Goal: Information Seeking & Learning: Compare options

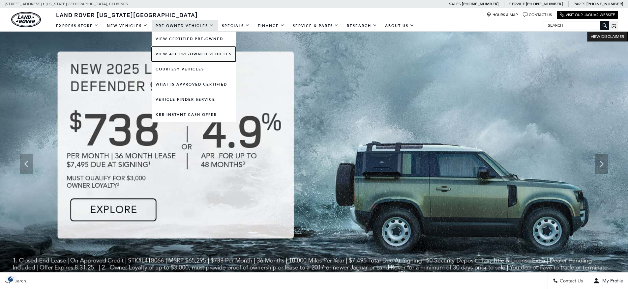
click at [186, 54] on link "View All Pre-Owned Vehicles" at bounding box center [194, 54] width 84 height 15
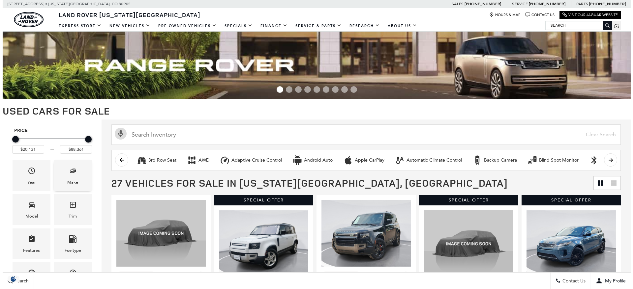
scroll to position [99, 0]
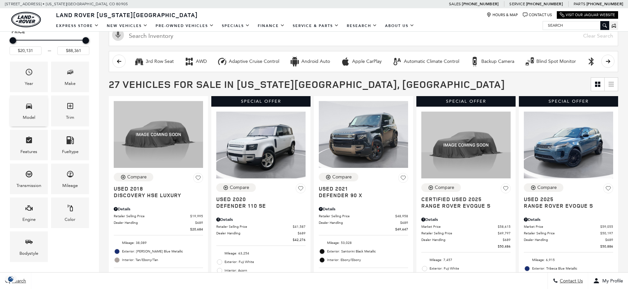
click at [30, 111] on span "Model" at bounding box center [29, 108] width 8 height 14
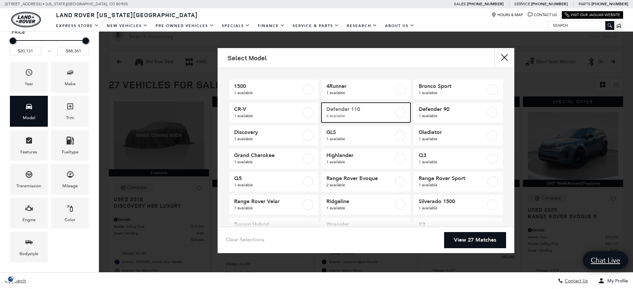
scroll to position [0, 0]
click at [395, 110] on label at bounding box center [400, 112] width 11 height 11
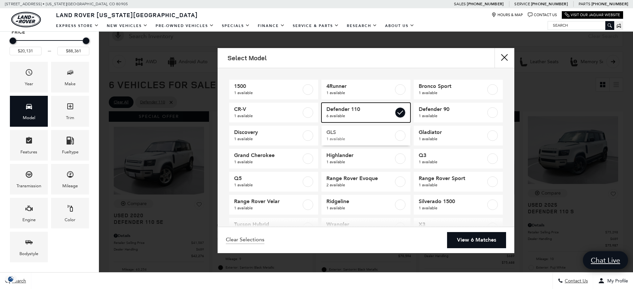
type input "$42,276"
checkbox input "true"
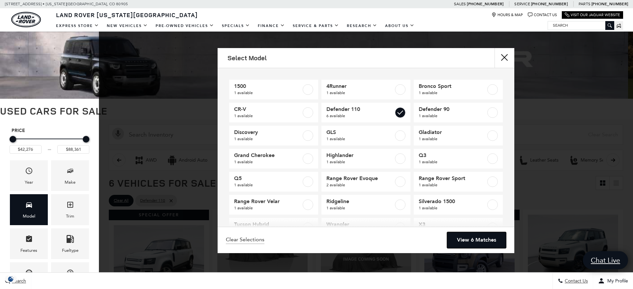
click at [471, 236] on link "View 6 Matches" at bounding box center [476, 240] width 59 height 16
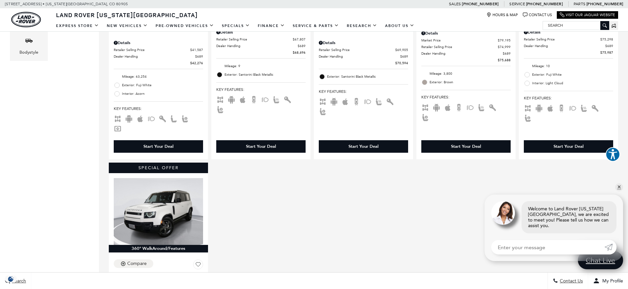
scroll to position [362, 0]
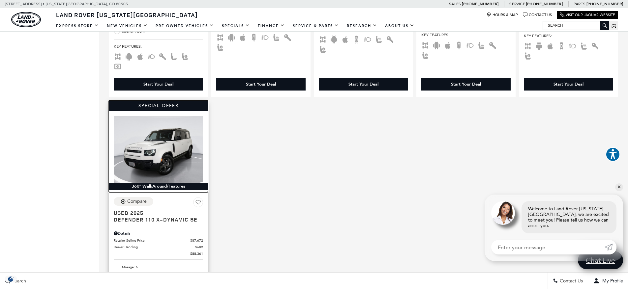
click at [153, 143] on img at bounding box center [158, 149] width 89 height 67
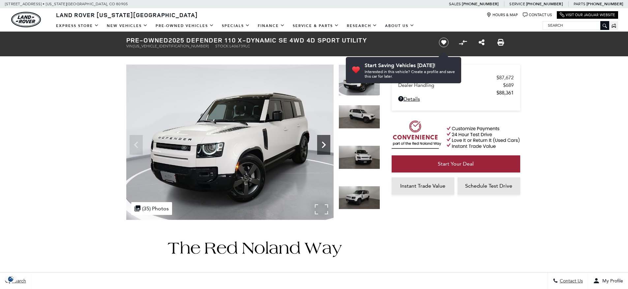
click at [322, 143] on icon "Next" at bounding box center [323, 144] width 13 height 13
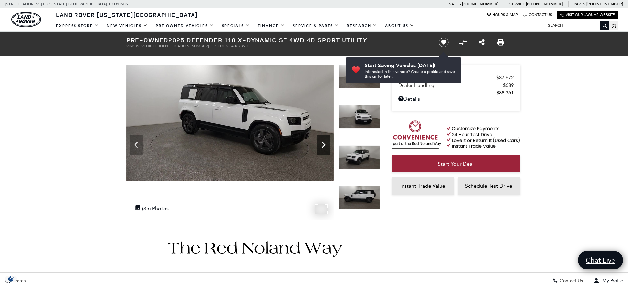
click at [322, 143] on icon "Next" at bounding box center [323, 144] width 13 height 13
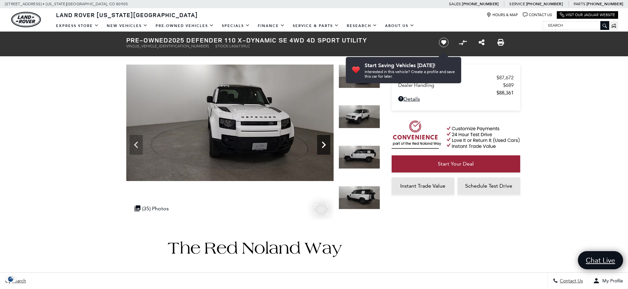
click at [322, 143] on icon "Next" at bounding box center [323, 144] width 13 height 13
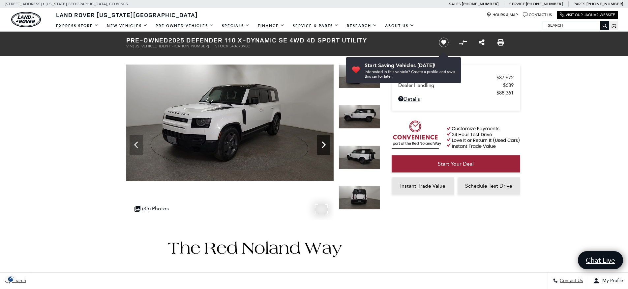
click at [322, 143] on icon "Next" at bounding box center [324, 145] width 4 height 7
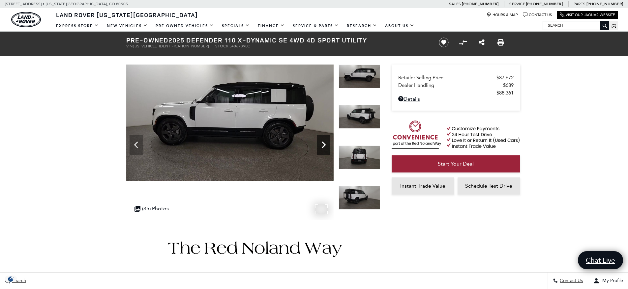
click at [322, 143] on icon "Next" at bounding box center [324, 145] width 4 height 7
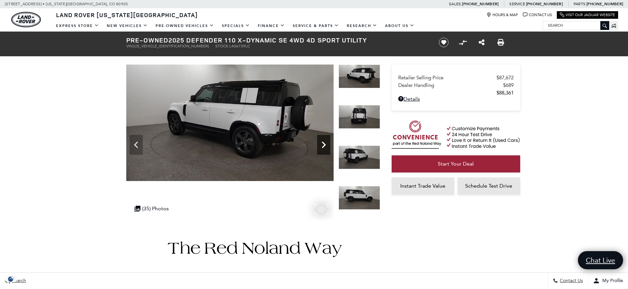
click at [322, 143] on icon "Next" at bounding box center [324, 145] width 4 height 7
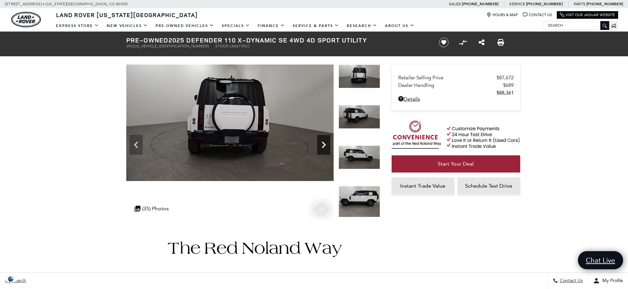
click at [322, 143] on icon "Next" at bounding box center [324, 145] width 4 height 7
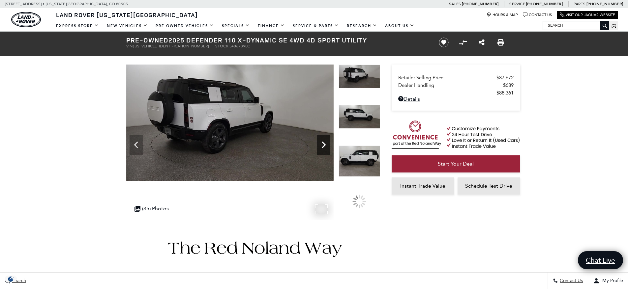
click at [322, 143] on icon "Next" at bounding box center [324, 145] width 4 height 7
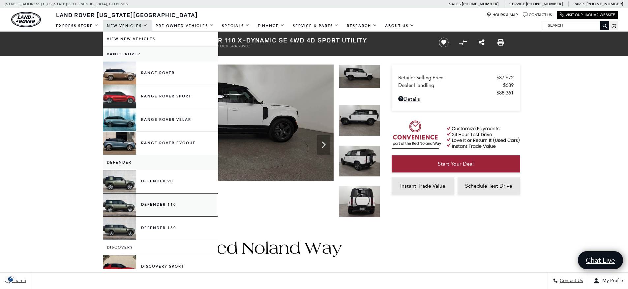
click at [161, 203] on link "Defender 110" at bounding box center [160, 204] width 115 height 23
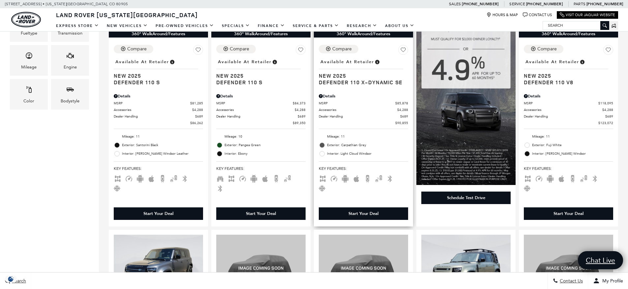
scroll to position [99, 0]
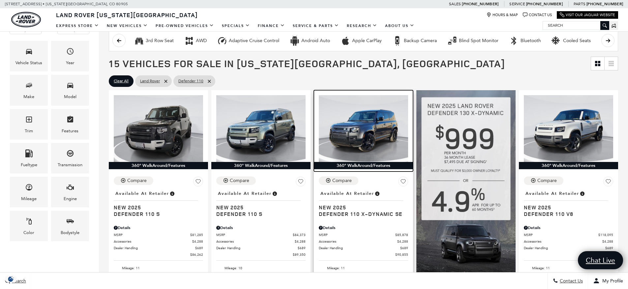
click at [377, 124] on img at bounding box center [363, 128] width 89 height 67
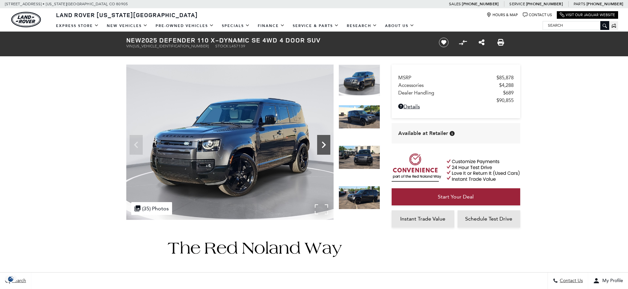
click at [321, 144] on icon "Next" at bounding box center [323, 144] width 13 height 13
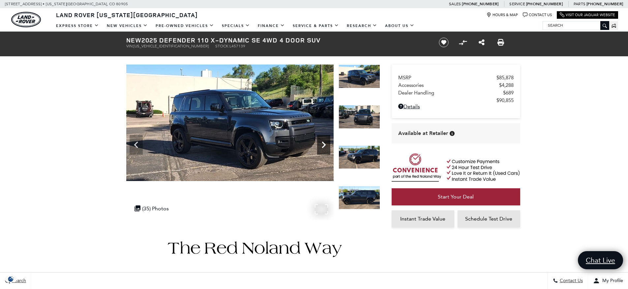
click at [321, 144] on icon "Next" at bounding box center [323, 144] width 13 height 13
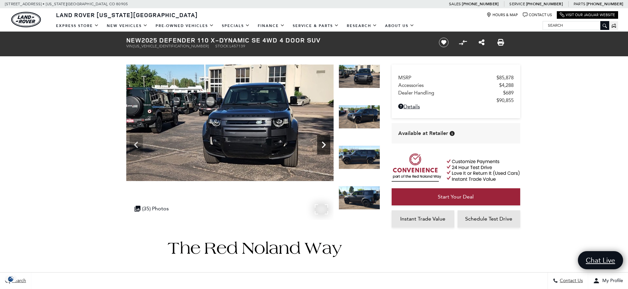
click at [321, 144] on icon "Next" at bounding box center [323, 144] width 13 height 13
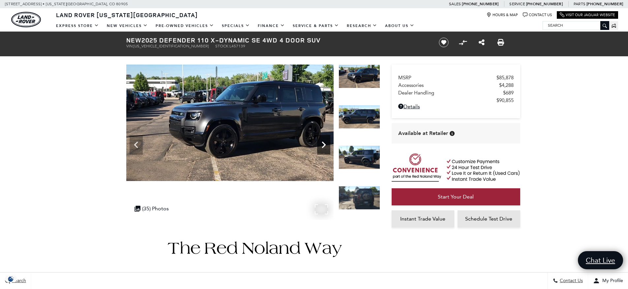
click at [321, 144] on icon "Next" at bounding box center [323, 144] width 13 height 13
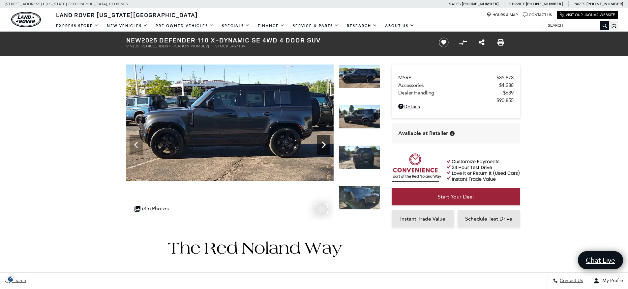
click at [321, 144] on icon "Next" at bounding box center [323, 144] width 13 height 13
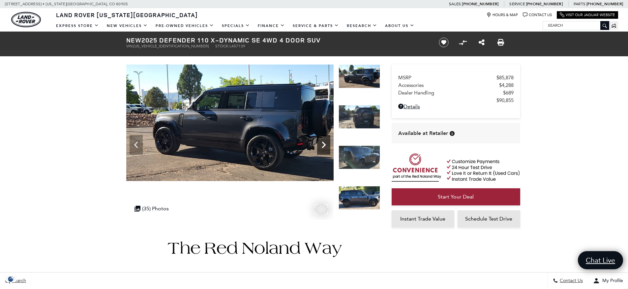
click at [321, 144] on icon "Next" at bounding box center [323, 144] width 13 height 13
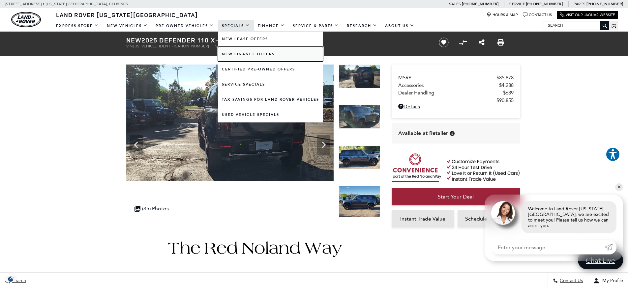
click at [246, 52] on link "New Finance Offers" at bounding box center [270, 54] width 105 height 15
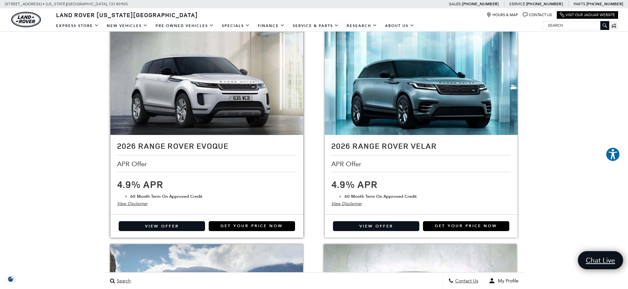
scroll to position [428, 0]
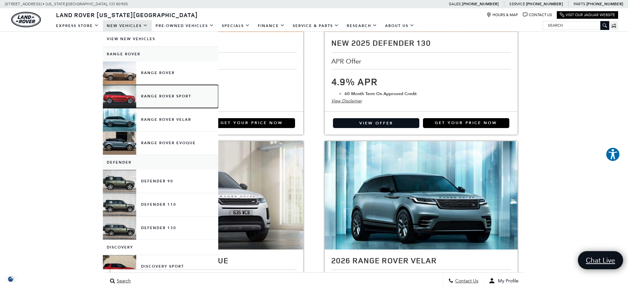
click at [152, 92] on link "Range Rover Sport" at bounding box center [160, 96] width 115 height 23
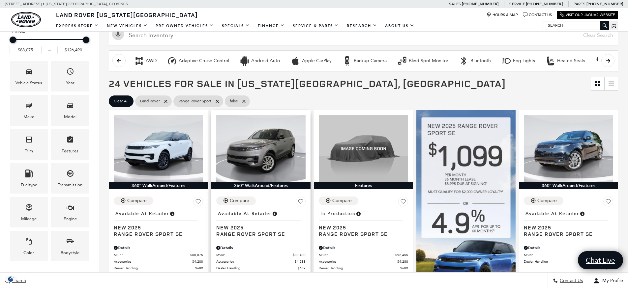
scroll to position [99, 0]
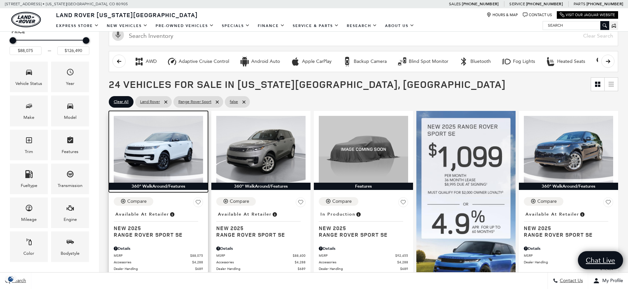
click at [161, 135] on img at bounding box center [158, 149] width 89 height 67
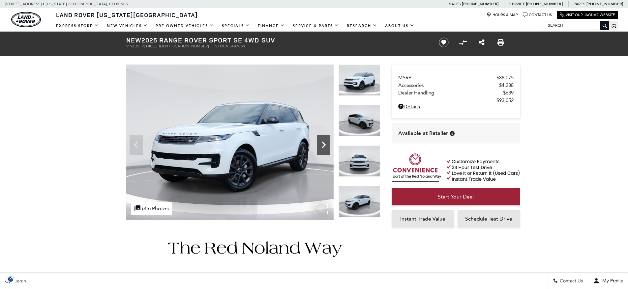
click at [329, 144] on icon "Next" at bounding box center [323, 144] width 13 height 13
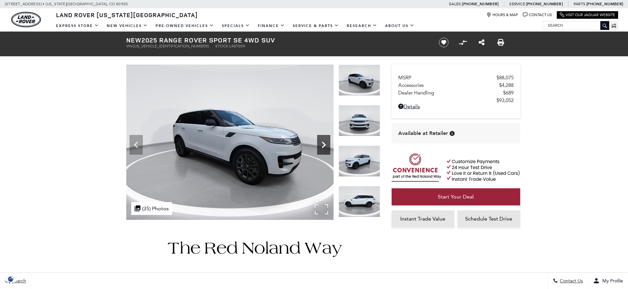
click at [328, 144] on icon "Next" at bounding box center [323, 144] width 13 height 13
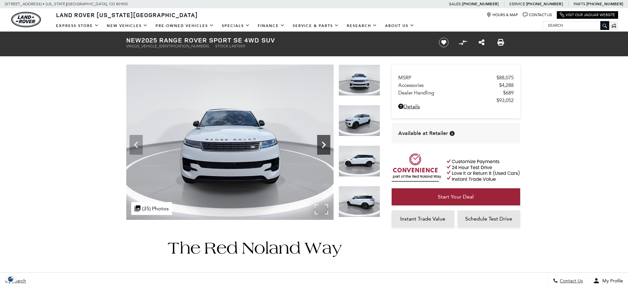
click at [328, 144] on icon "Next" at bounding box center [323, 144] width 13 height 13
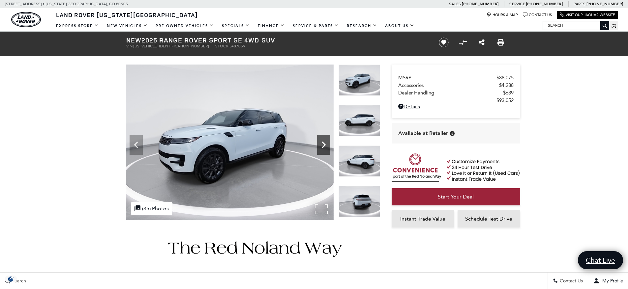
click at [328, 144] on icon "Next" at bounding box center [323, 144] width 13 height 13
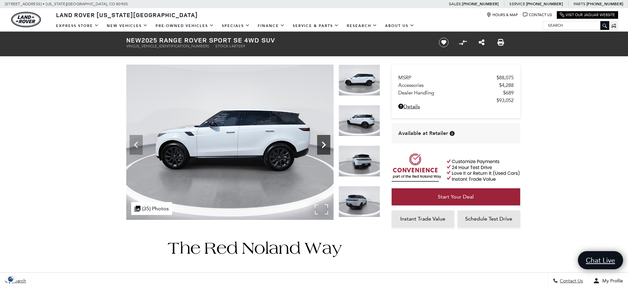
click at [328, 144] on icon "Next" at bounding box center [323, 144] width 13 height 13
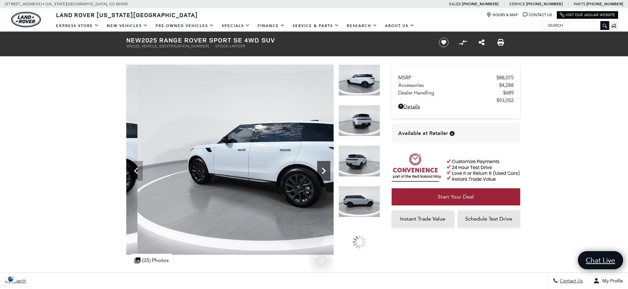
click at [324, 165] on icon "Next" at bounding box center [323, 170] width 13 height 13
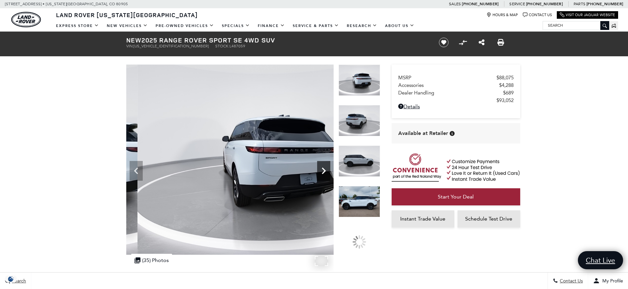
click at [324, 165] on icon "Next" at bounding box center [323, 170] width 13 height 13
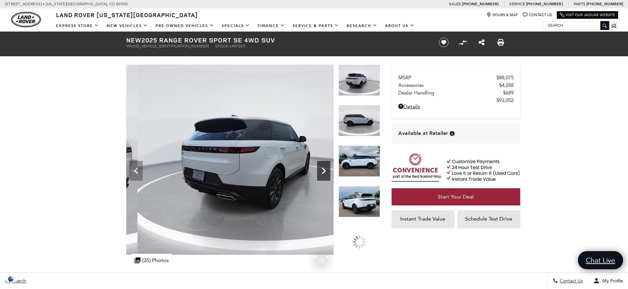
click at [324, 165] on icon "Next" at bounding box center [323, 170] width 13 height 13
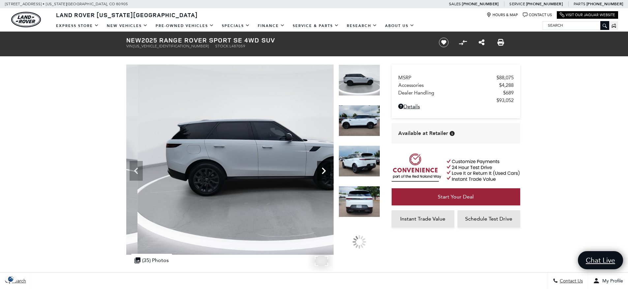
click at [324, 165] on icon "Next" at bounding box center [323, 170] width 13 height 13
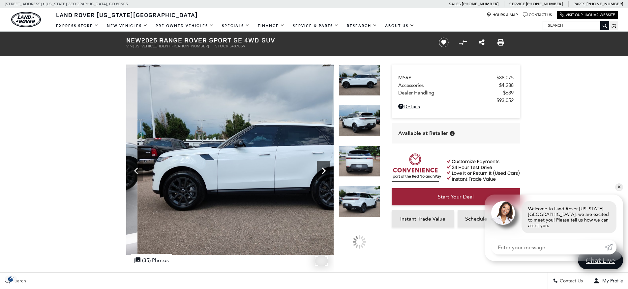
click at [324, 168] on icon "Next" at bounding box center [323, 170] width 13 height 13
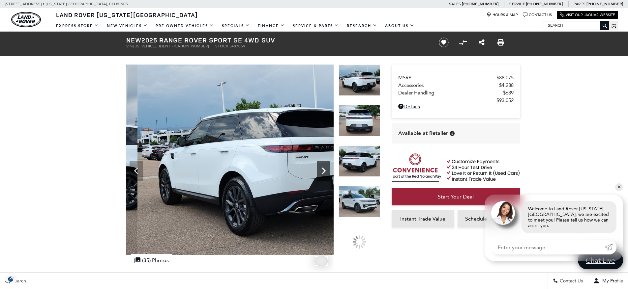
click at [324, 168] on icon "Next" at bounding box center [323, 170] width 13 height 13
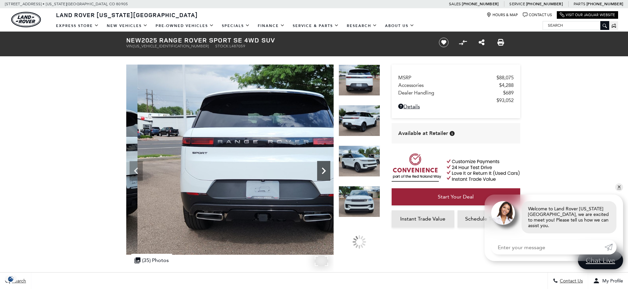
click at [324, 168] on icon "Next" at bounding box center [323, 170] width 13 height 13
